Goal: Communication & Community: Answer question/provide support

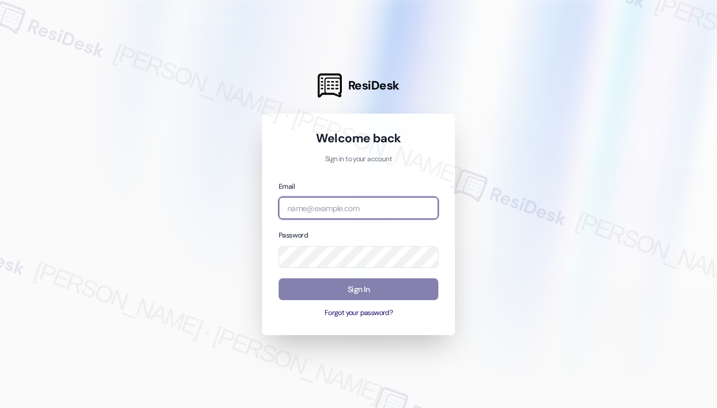
click at [352, 206] on input "email" at bounding box center [359, 208] width 160 height 22
type input "automated-surveys-haven_residential-[PERSON_NAME].roles@haven_[DOMAIN_NAME]"
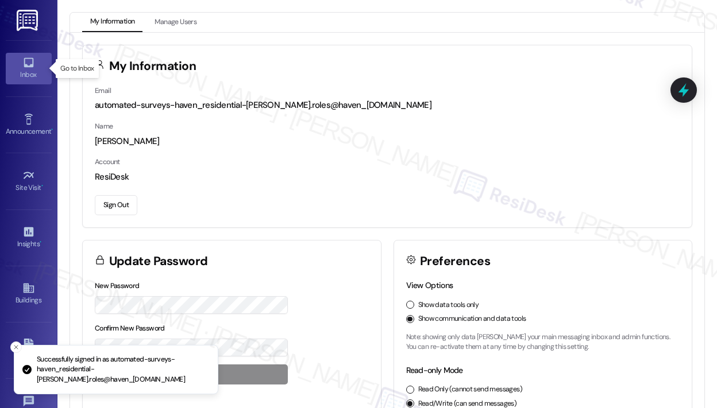
click at [29, 75] on div "Inbox" at bounding box center [28, 74] width 57 height 11
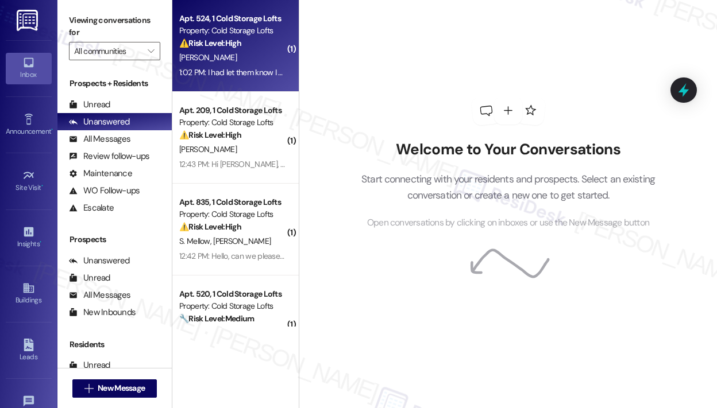
click at [241, 65] on div "1:02 PM: I had let them know I will be able to pay [DATE] 1:02 PM: I had let th…" at bounding box center [232, 72] width 109 height 14
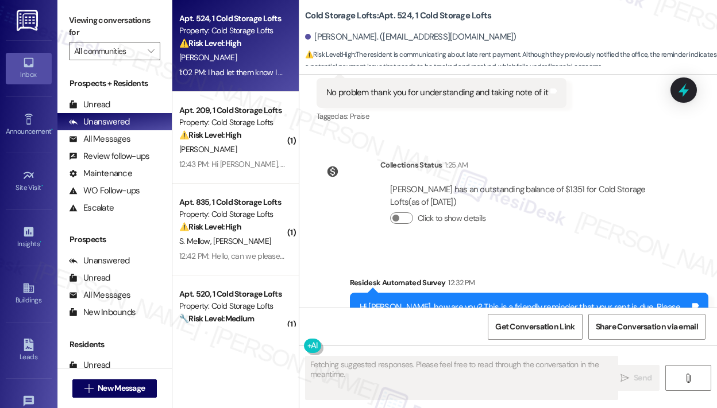
scroll to position [16820, 0]
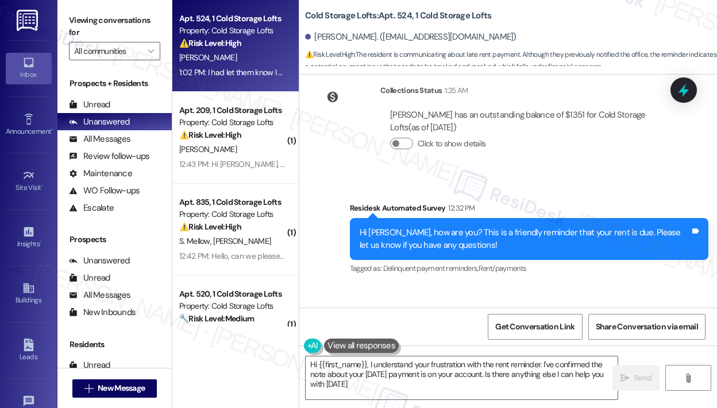
type textarea "Hi {{first_name}}, I understand your frustration with the rent reminder. I've c…"
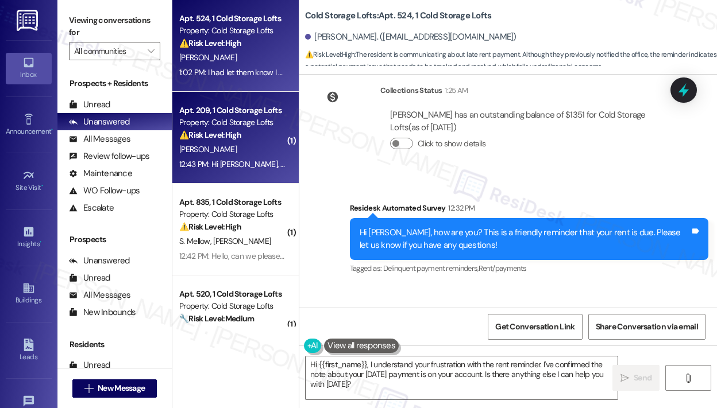
click at [245, 116] on div "Apt. 209, 1 Cold Storage Lofts" at bounding box center [232, 111] width 106 height 12
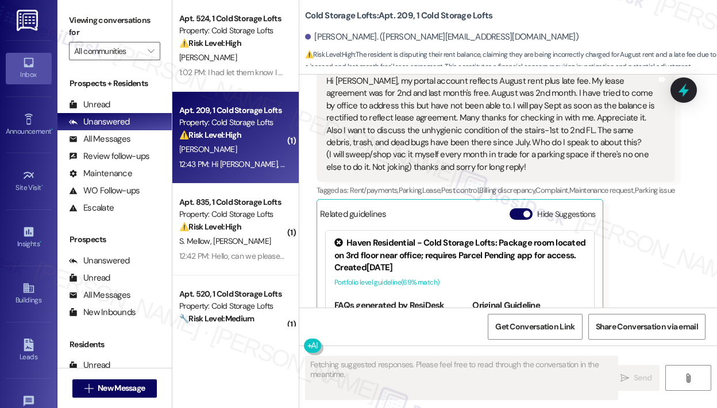
scroll to position [889, 0]
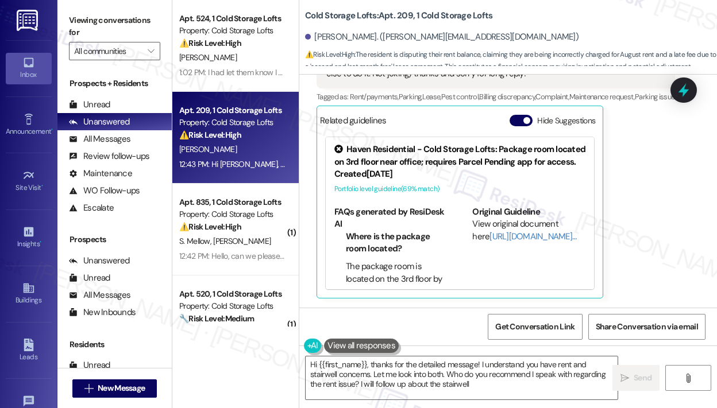
type textarea "Hi {{first_name}}, thanks for the detailed message! I understand you have rent …"
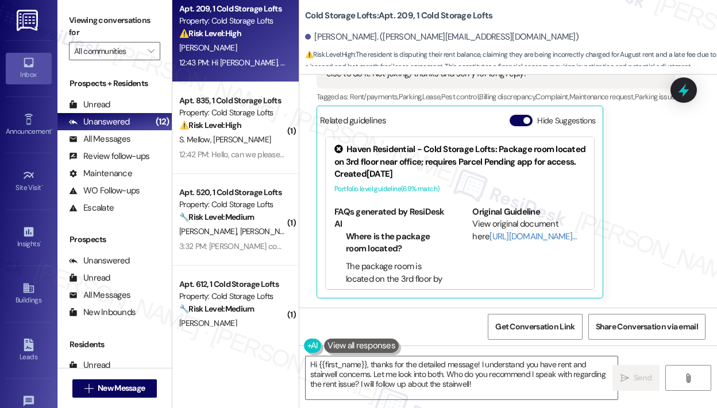
scroll to position [172, 0]
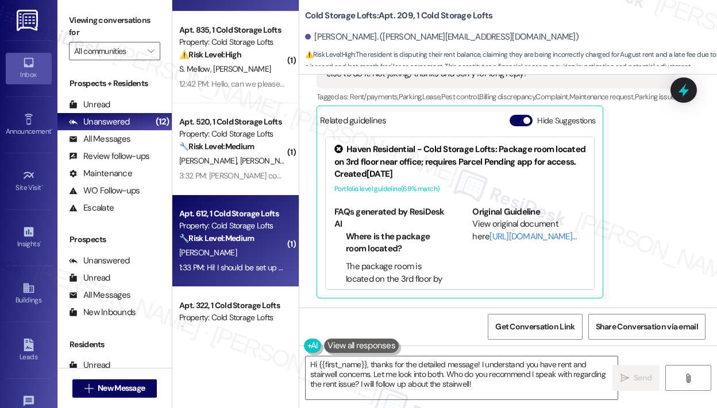
click at [200, 209] on div "Apt. 612, 1 Cold Storage Lofts" at bounding box center [232, 214] width 106 height 12
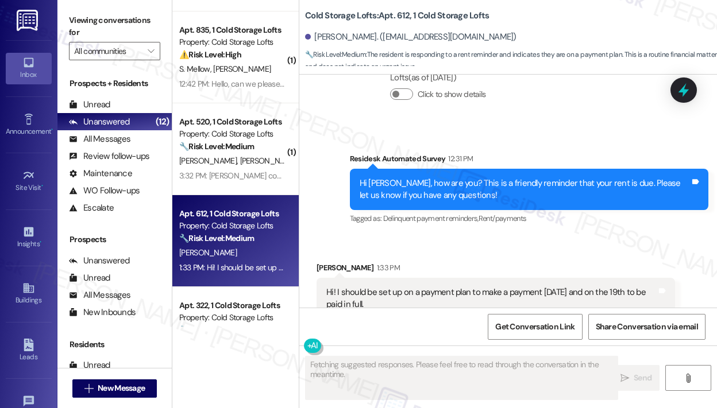
scroll to position [539, 0]
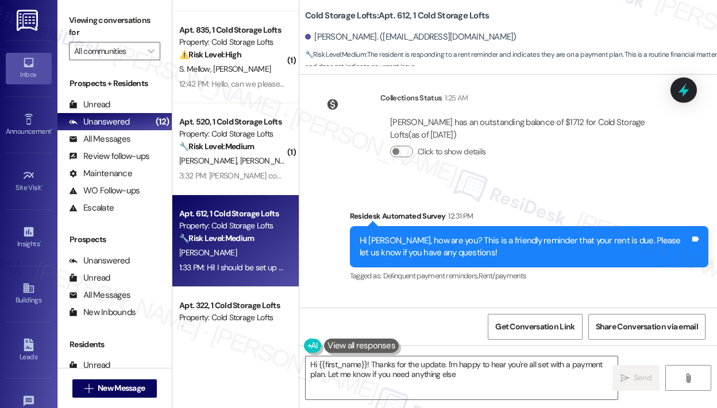
type textarea "Hi {{first_name}}! Thanks for the update. I'm happy to hear you're all set with…"
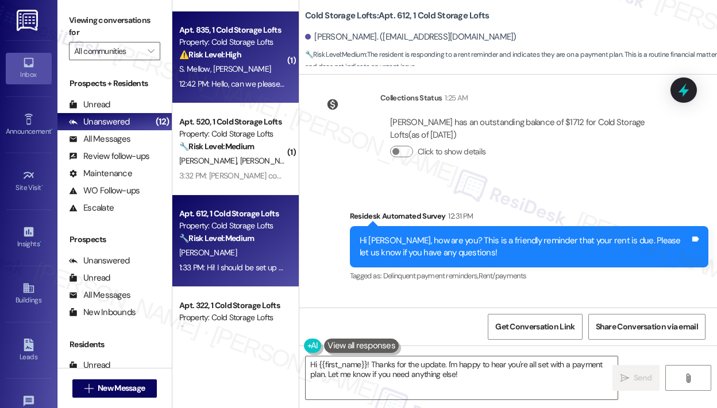
click at [252, 75] on div "S. Mellow [PERSON_NAME]" at bounding box center [232, 69] width 109 height 14
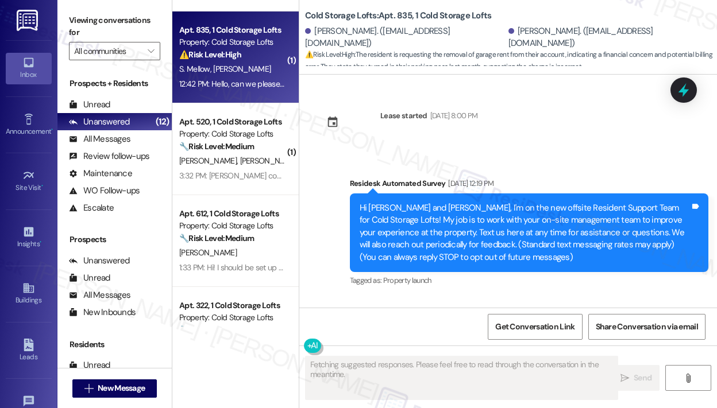
type textarea "Fetching suggested responses. Please feel free to read through the conversation…"
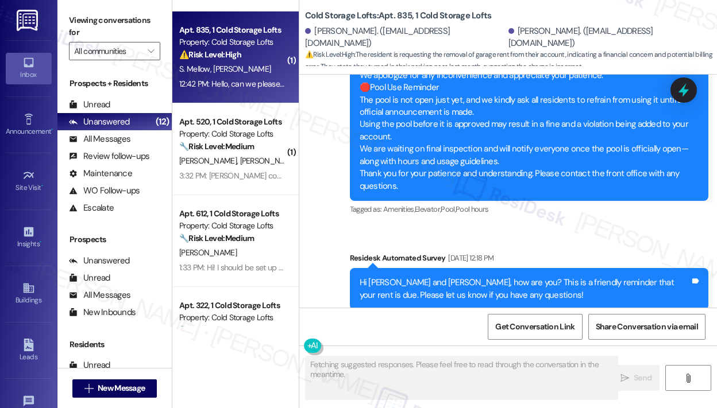
scroll to position [15068, 0]
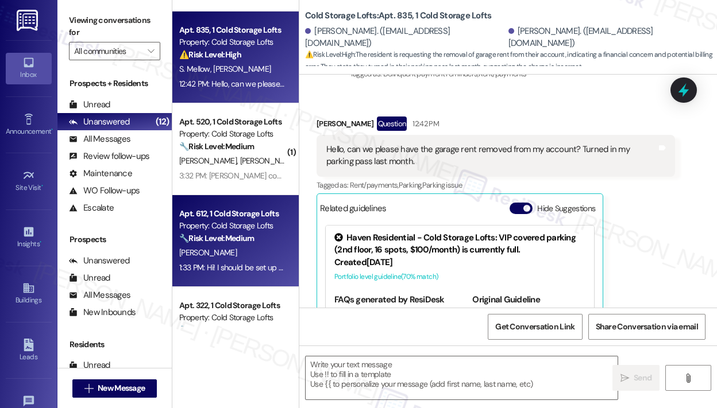
click at [202, 241] on strong "🔧 Risk Level: Medium" at bounding box center [216, 238] width 75 height 10
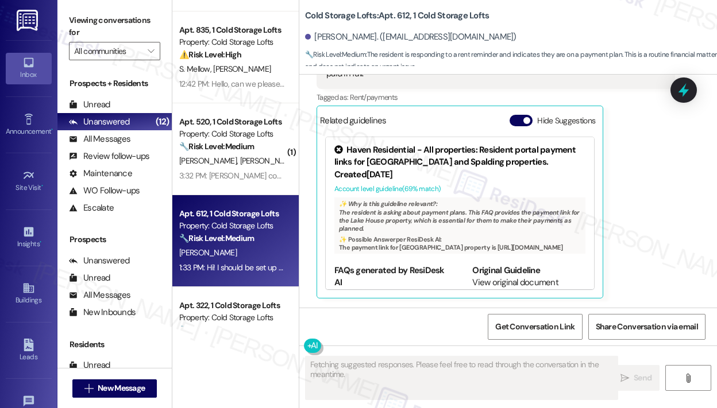
scroll to position [827, 0]
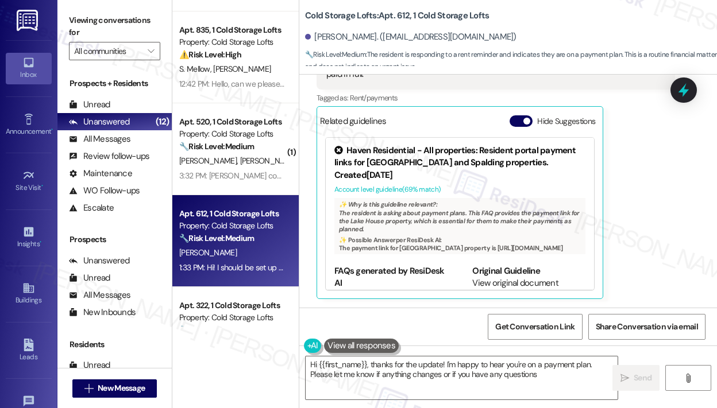
type textarea "Hi {{first_name}}, thanks for the update! I'm happy to hear you're on a payment…"
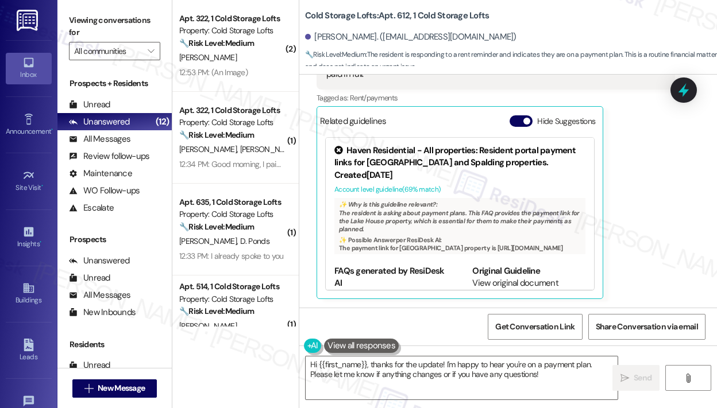
scroll to position [574, 0]
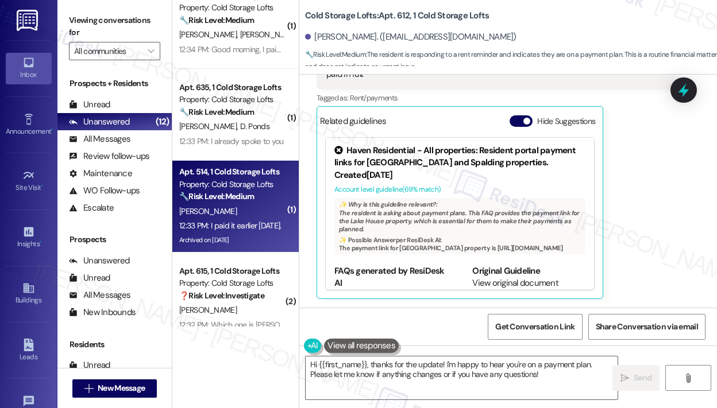
click at [228, 195] on strong "🔧 Risk Level: Medium" at bounding box center [216, 196] width 75 height 10
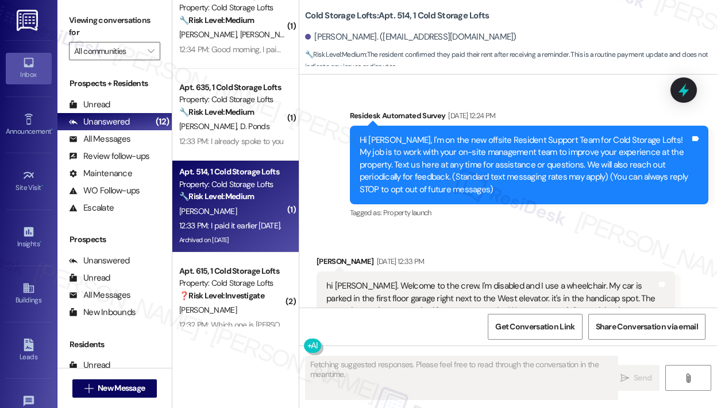
scroll to position [37755, 0]
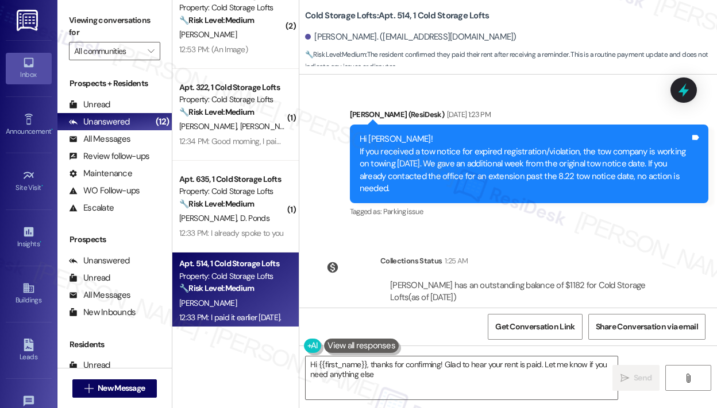
type textarea "Hi {{first_name}}, thanks for confirming! Glad to hear your rent is paid. Let m…"
